Goal: Task Accomplishment & Management: Manage account settings

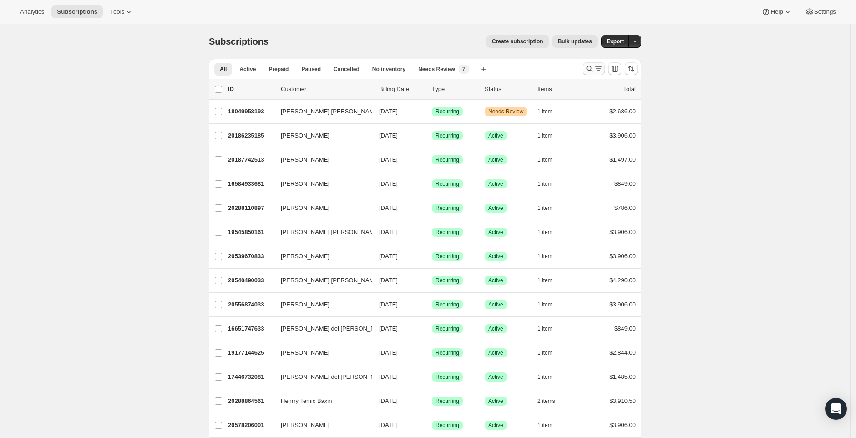
click at [598, 70] on icon "Search and filter results" at bounding box center [598, 68] width 9 height 9
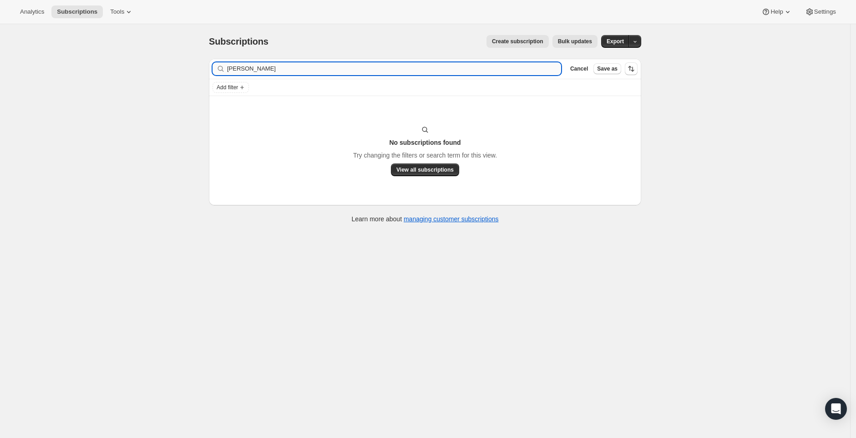
click at [303, 65] on input "[PERSON_NAME]" at bounding box center [394, 68] width 334 height 13
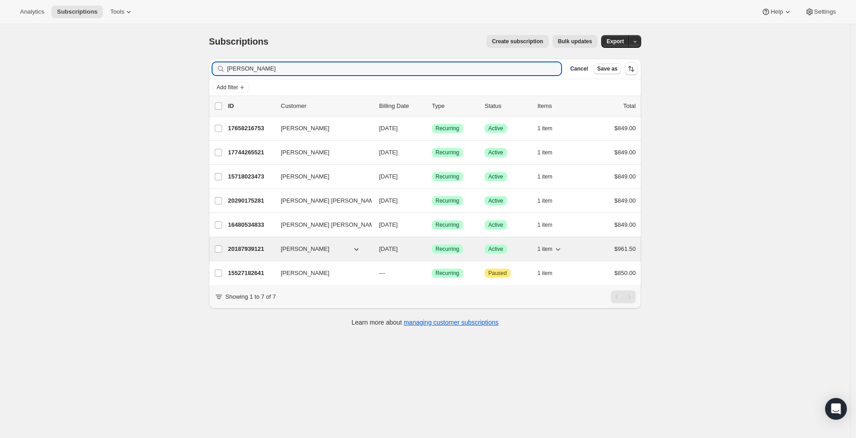
type input "[PERSON_NAME]"
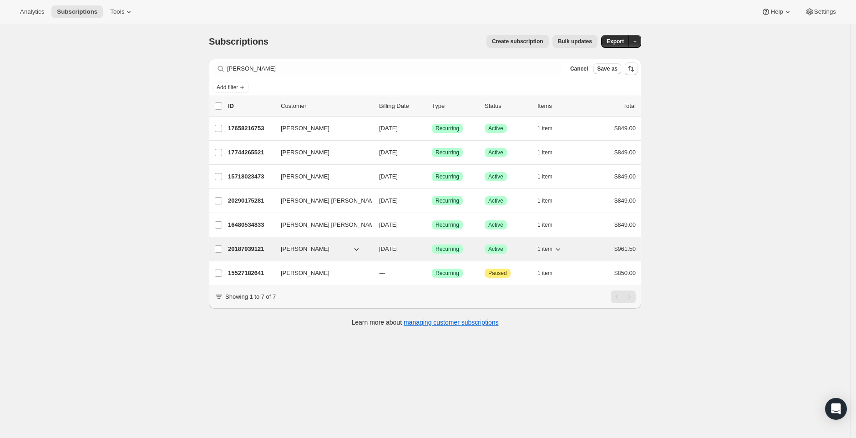
click at [246, 253] on p "20187939121" at bounding box center [251, 248] width 46 height 9
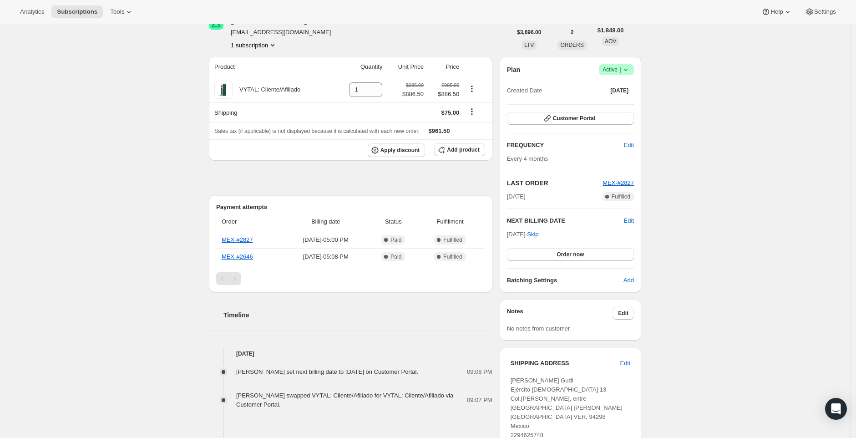
scroll to position [37, 0]
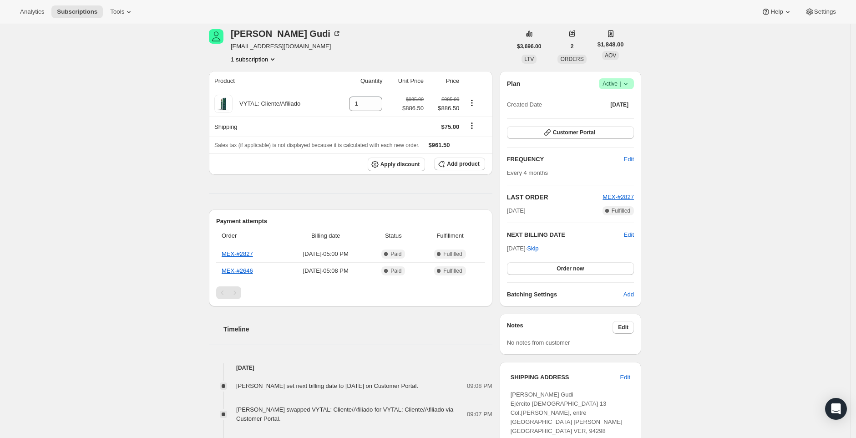
click at [630, 77] on div "Plan Success Active | Created Date [DATE] Customer Portal FREQUENCY Edit Every …" at bounding box center [571, 188] width 142 height 235
click at [627, 82] on icon at bounding box center [625, 83] width 9 height 9
click at [610, 118] on span "Cancel subscription" at bounding box center [616, 116] width 51 height 7
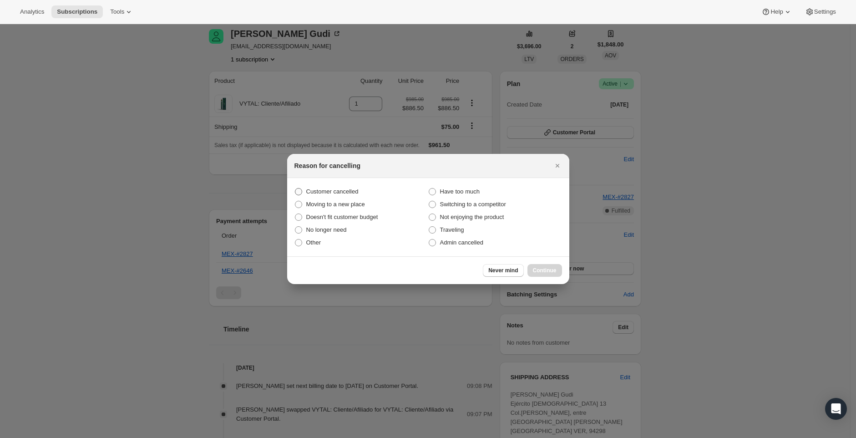
click at [344, 189] on span "Customer cancelled" at bounding box center [332, 191] width 52 height 7
click at [295, 188] on input "Customer cancelled" at bounding box center [295, 188] width 0 height 0
radio input "true"
click at [555, 275] on button "Continue" at bounding box center [545, 270] width 35 height 13
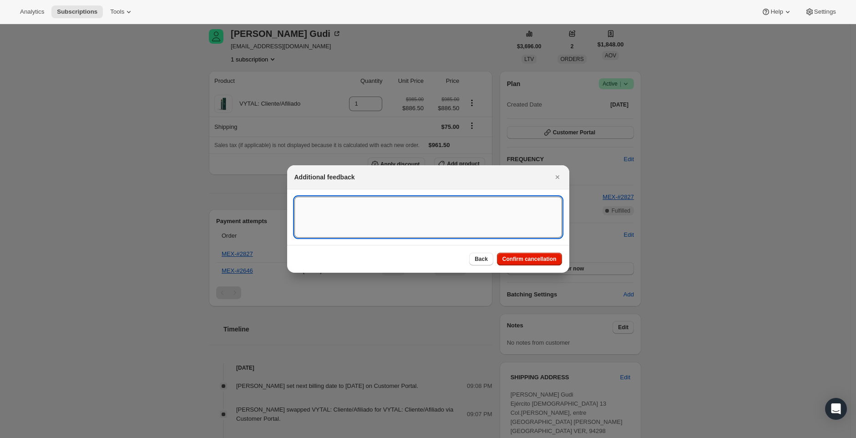
click at [344, 228] on textarea ":rdg:" at bounding box center [429, 217] width 268 height 41
type textarea "Requested by CS"
click at [530, 260] on span "Confirm cancellation" at bounding box center [530, 258] width 54 height 7
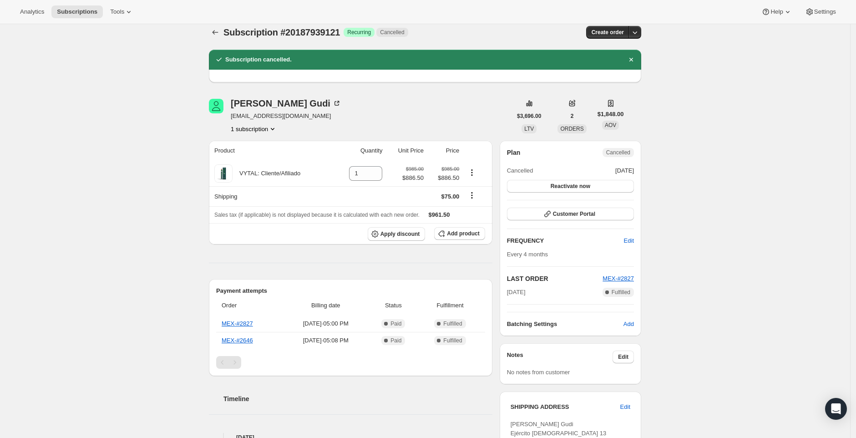
scroll to position [0, 0]
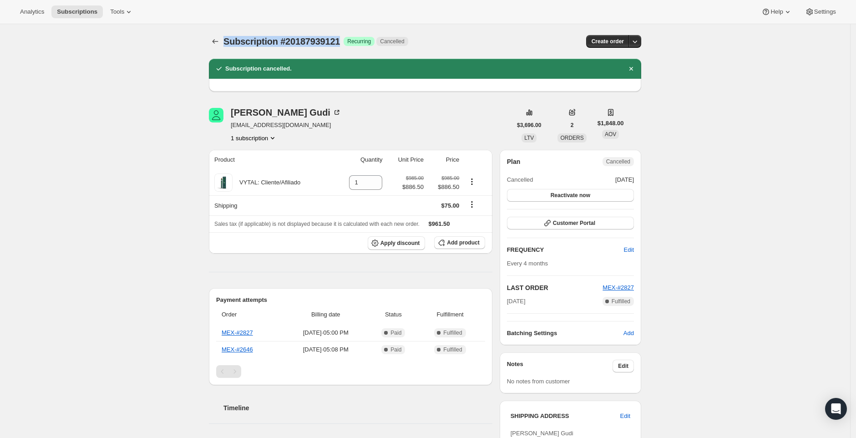
drag, startPoint x: 345, startPoint y: 41, endPoint x: 225, endPoint y: 46, distance: 119.9
click at [225, 46] on div "Subscription #20187939121 Success Recurring Cancelled Create order" at bounding box center [425, 41] width 433 height 13
copy span "Subscription #20187939121"
